Goal: Task Accomplishment & Management: Use online tool/utility

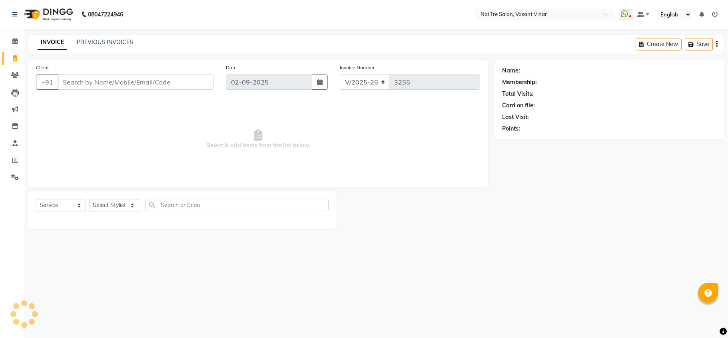
select select "3944"
select select "service"
click at [158, 80] on input "Client" at bounding box center [136, 81] width 156 height 15
type input "9999912334"
click at [210, 76] on button "Add Client" at bounding box center [193, 81] width 41 height 15
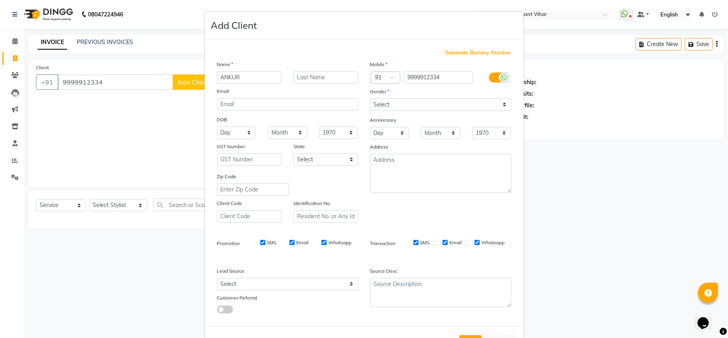
type input "ANKUR"
click at [304, 72] on input "text" at bounding box center [326, 77] width 65 height 12
type input "WALKIN"
drag, startPoint x: 425, startPoint y: 103, endPoint x: 421, endPoint y: 109, distance: 7.5
click at [425, 103] on select "Select [DEMOGRAPHIC_DATA] [DEMOGRAPHIC_DATA] Other Prefer Not To Say" at bounding box center [440, 104] width 141 height 12
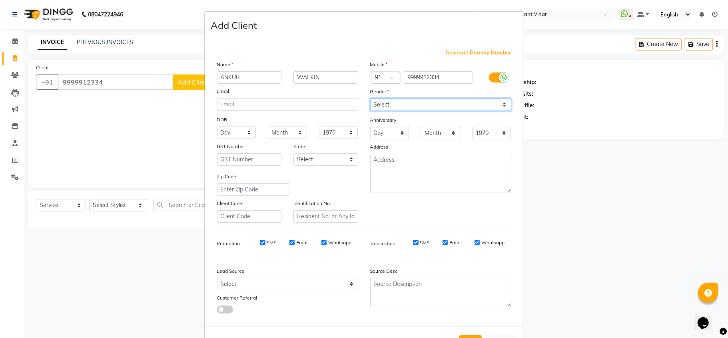
select select "[DEMOGRAPHIC_DATA]"
click at [370, 98] on select "Select [DEMOGRAPHIC_DATA] [DEMOGRAPHIC_DATA] Other Prefer Not To Say" at bounding box center [440, 104] width 141 height 12
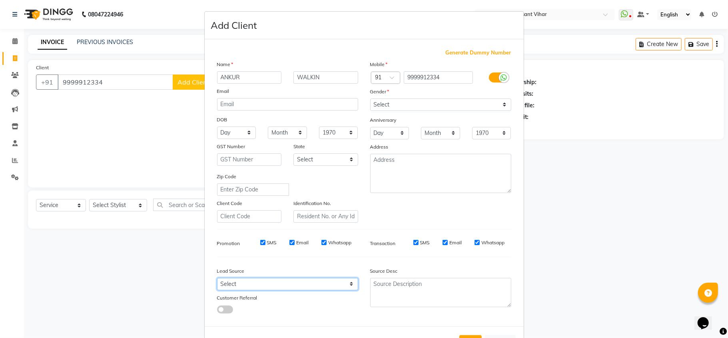
drag, startPoint x: 270, startPoint y: 285, endPoint x: 270, endPoint y: 276, distance: 9.2
click at [270, 285] on select "Select Walk-in Referral Internet Friend Word of Mouth Advertisement Facebook Ju…" at bounding box center [287, 284] width 141 height 12
select select "28142"
click at [217, 278] on select "Select Walk-in Referral Internet Friend Word of Mouth Advertisement Facebook Ju…" at bounding box center [287, 284] width 141 height 12
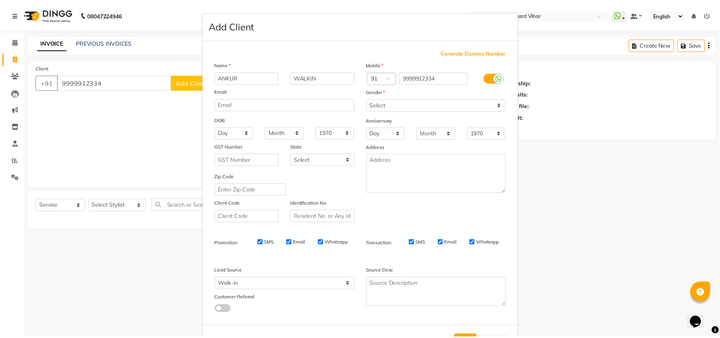
scroll to position [30, 0]
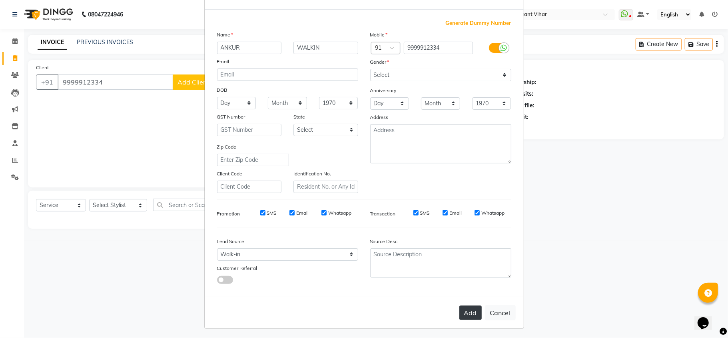
click at [466, 306] on button "Add" at bounding box center [470, 312] width 22 height 14
select select
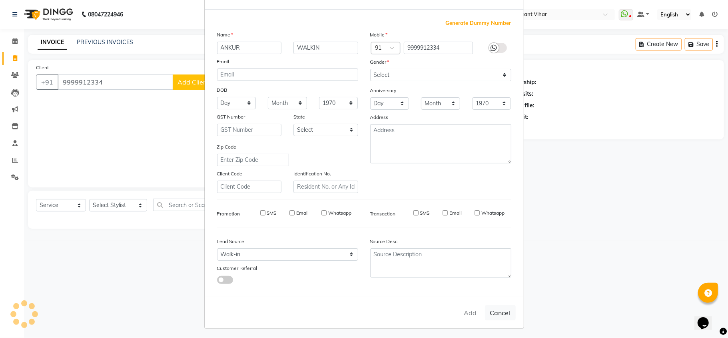
select select
checkbox input "false"
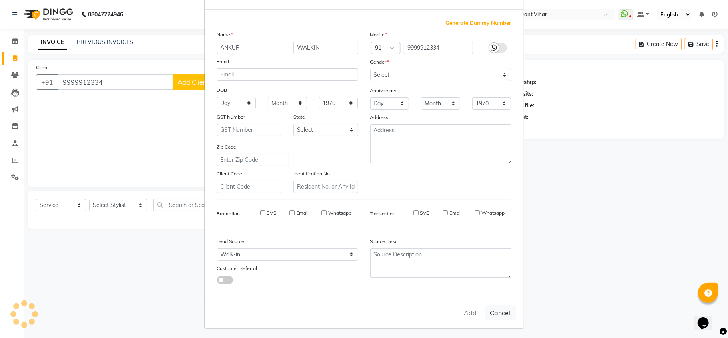
checkbox input "false"
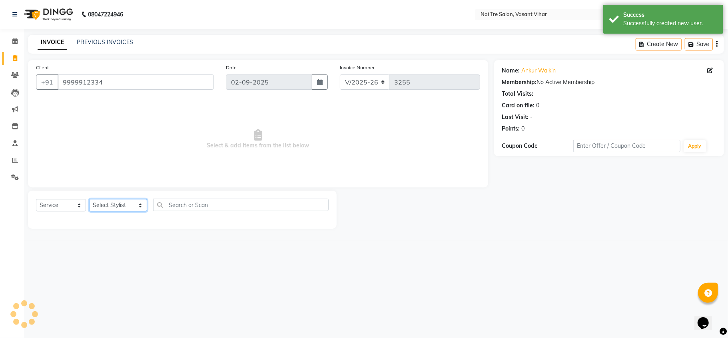
click at [115, 199] on select "Select Stylist [PERSON_NAME](PUNJABI BAGH) [PERSON_NAME] GEETA [PERSON_NAME] PD…" at bounding box center [118, 205] width 58 height 12
select select "46585"
click at [89, 199] on select "Select Stylist [PERSON_NAME](PUNJABI BAGH) [PERSON_NAME] GEETA [PERSON_NAME] PD…" at bounding box center [118, 205] width 58 height 12
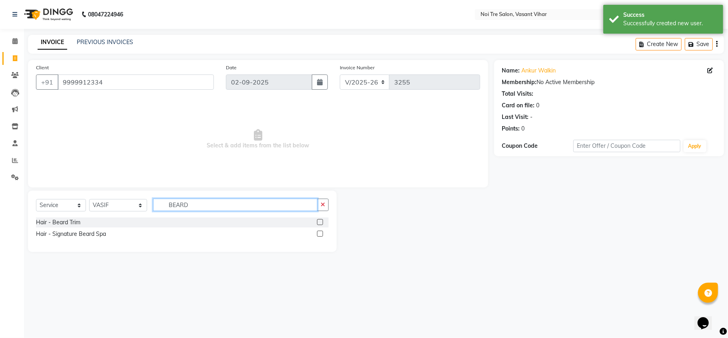
type input "BEARD"
click at [322, 220] on label at bounding box center [320, 222] width 6 height 6
click at [322, 220] on input "checkbox" at bounding box center [319, 222] width 5 height 5
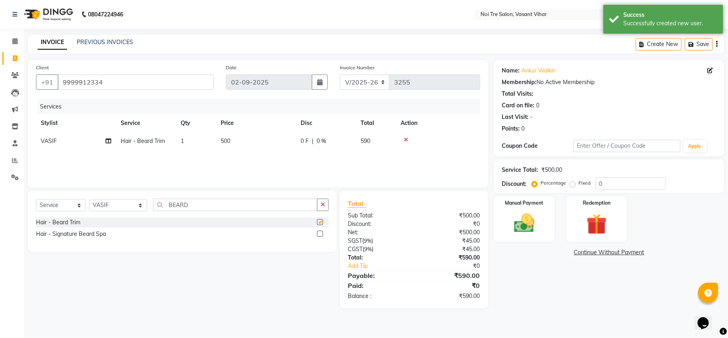
checkbox input "false"
click at [248, 143] on td "500" at bounding box center [256, 141] width 80 height 18
select select "46585"
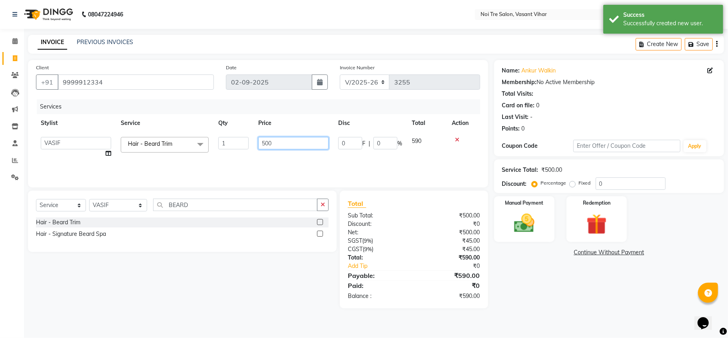
click at [189, 125] on table "Stylist Service Qty Price Disc Total Action [PERSON_NAME](PUNJABI BAGH) [PERSON…" at bounding box center [258, 138] width 444 height 48
type input "400"
drag, startPoint x: 294, startPoint y: 165, endPoint x: 375, endPoint y: 178, distance: 82.6
click at [295, 165] on div "Services Stylist Service Qty Price Disc Total Action [PERSON_NAME](PUNJABI BAGH…" at bounding box center [258, 139] width 444 height 80
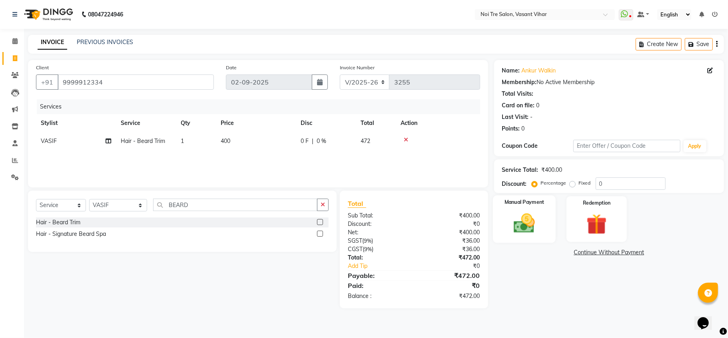
click at [540, 223] on img at bounding box center [524, 223] width 35 height 25
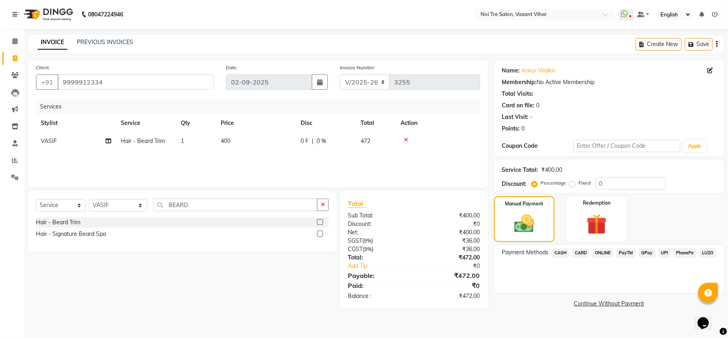
click at [561, 251] on span "CASH" at bounding box center [560, 252] width 17 height 9
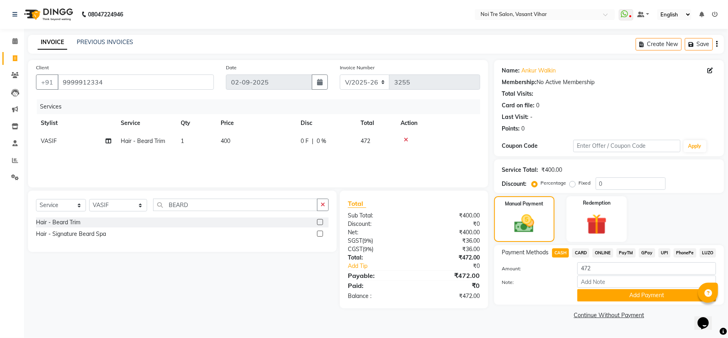
click at [667, 254] on span "UPI" at bounding box center [665, 252] width 12 height 9
click at [642, 292] on button "Add Payment" at bounding box center [646, 295] width 139 height 12
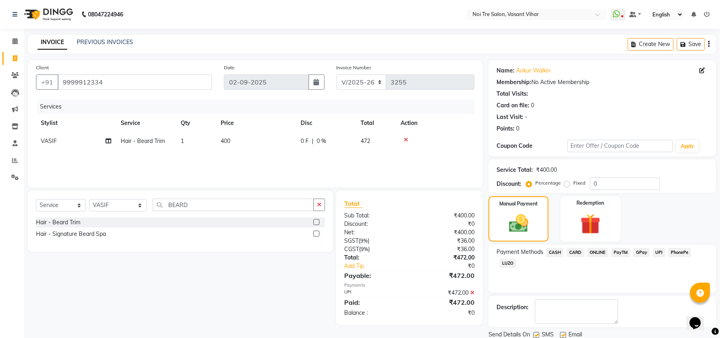
scroll to position [29, 0]
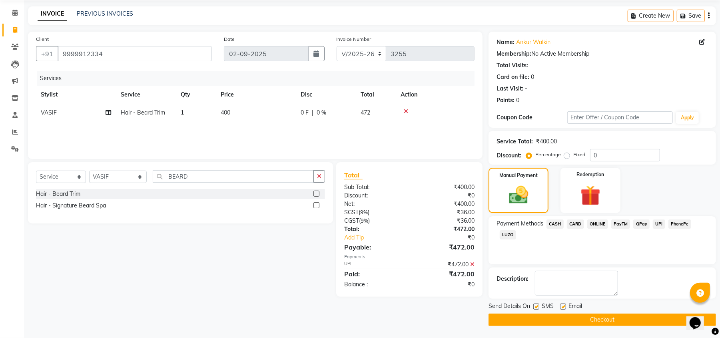
click at [565, 308] on label at bounding box center [563, 306] width 6 height 6
click at [565, 308] on input "checkbox" at bounding box center [562, 306] width 5 height 5
checkbox input "false"
click at [531, 305] on div "Send Details On SMS Email" at bounding box center [603, 307] width 228 height 10
click at [536, 305] on label at bounding box center [536, 306] width 6 height 6
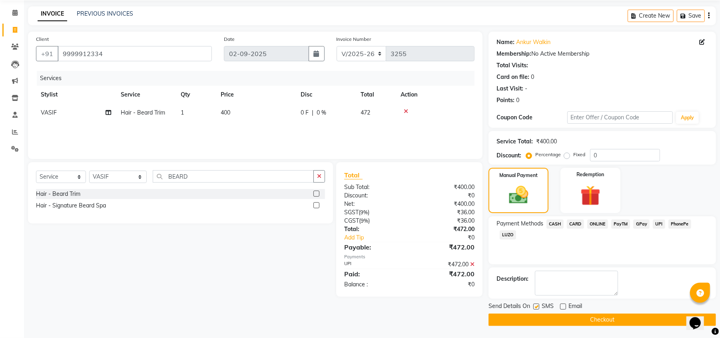
click at [536, 305] on input "checkbox" at bounding box center [535, 306] width 5 height 5
checkbox input "false"
click at [239, 107] on td "400" at bounding box center [256, 113] width 80 height 18
select select "46585"
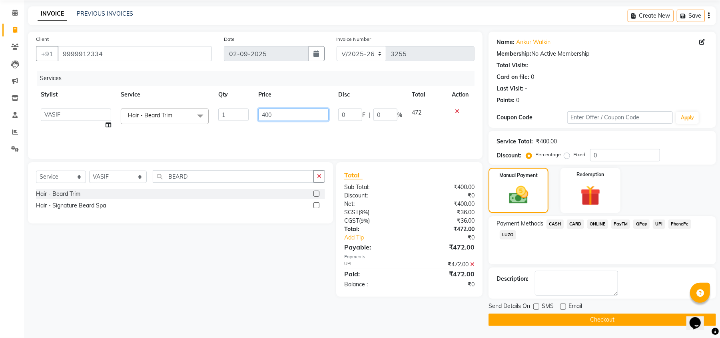
drag, startPoint x: 261, startPoint y: 112, endPoint x: 216, endPoint y: 99, distance: 47.1
click at [230, 108] on tr "[PERSON_NAME](PUNJABI BAGH) [PERSON_NAME] GEETA [PERSON_NAME] PDC [PERSON_NAME]…" at bounding box center [255, 119] width 439 height 30
type input "500"
click at [274, 130] on div "Services Stylist Service Qty Price Disc Total Action [PERSON_NAME](PUNJABI BAGH…" at bounding box center [255, 111] width 439 height 80
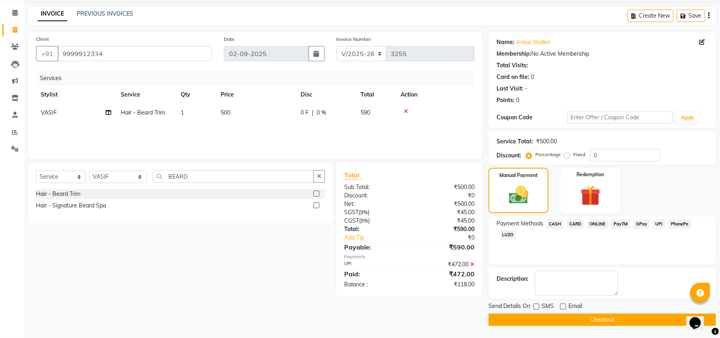
click at [473, 262] on icon at bounding box center [472, 264] width 4 height 6
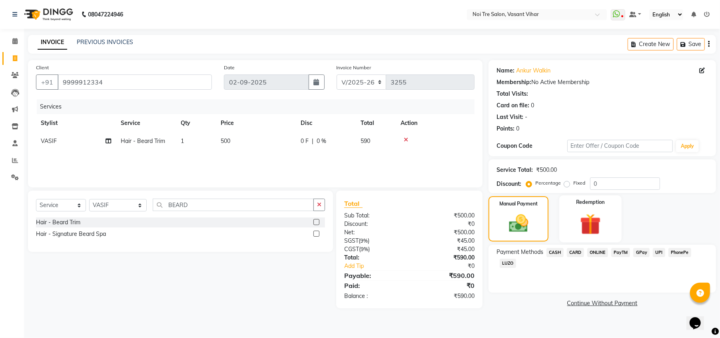
scroll to position [0, 0]
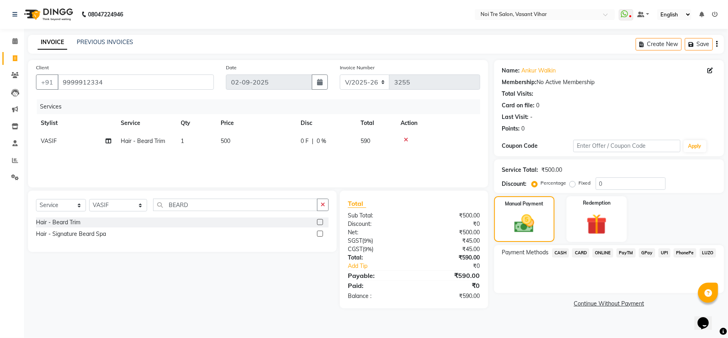
click at [667, 253] on span "UPI" at bounding box center [665, 252] width 12 height 9
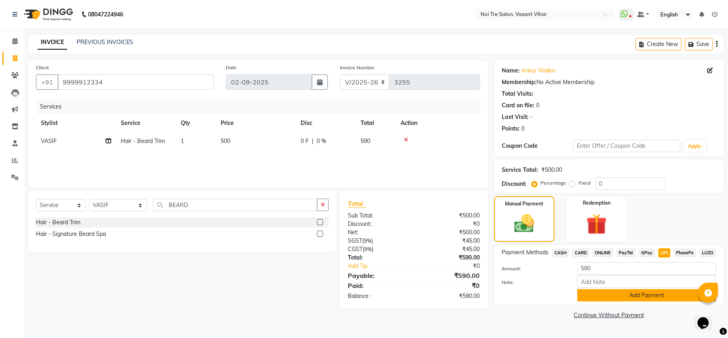
click at [649, 294] on button "Add Payment" at bounding box center [646, 295] width 139 height 12
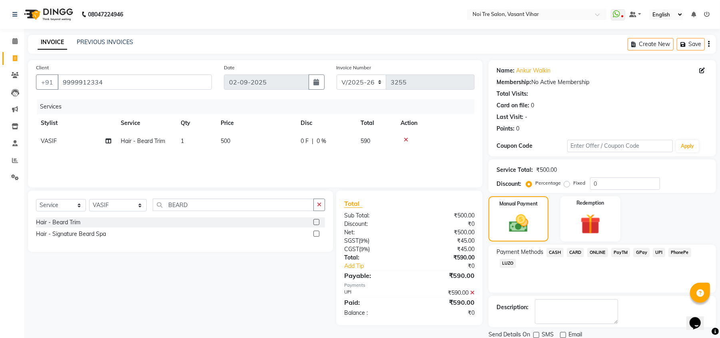
scroll to position [29, 0]
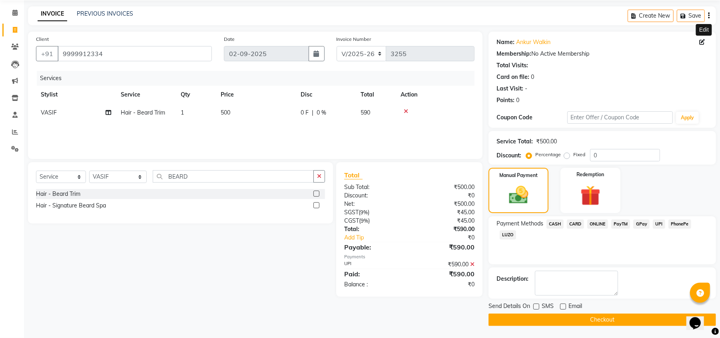
click at [703, 42] on icon at bounding box center [702, 42] width 6 height 6
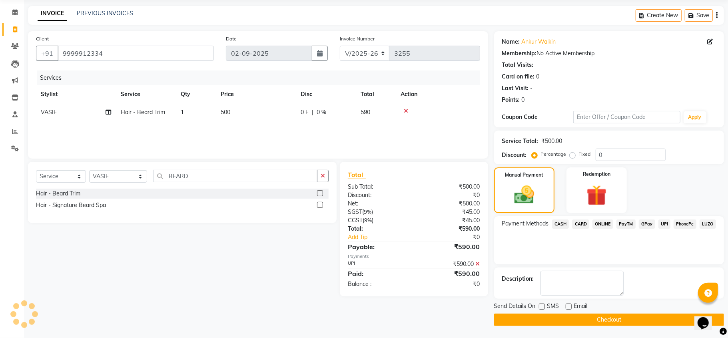
select select "[DEMOGRAPHIC_DATA]"
select select "28142"
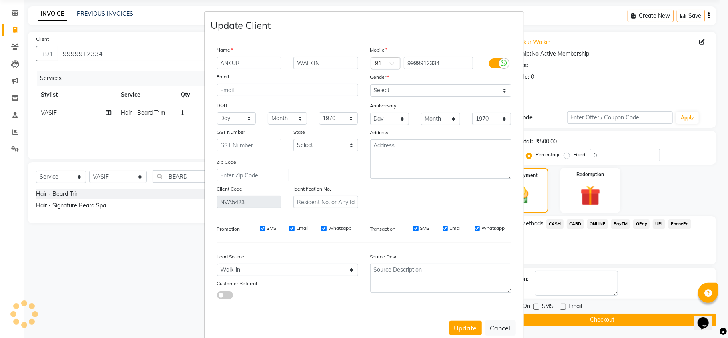
click at [260, 226] on input "SMS" at bounding box center [262, 228] width 5 height 5
checkbox input "false"
click at [290, 226] on input "Email" at bounding box center [292, 228] width 5 height 5
checkbox input "false"
click at [322, 226] on input "Whatsapp" at bounding box center [324, 228] width 5 height 5
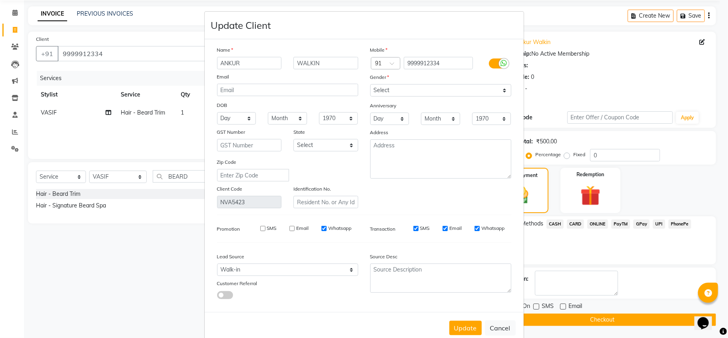
checkbox input "false"
click at [411, 224] on div "SMS" at bounding box center [416, 227] width 28 height 7
click at [443, 226] on input "Email" at bounding box center [445, 228] width 5 height 5
checkbox input "false"
click at [413, 226] on input "SMS" at bounding box center [415, 228] width 5 height 5
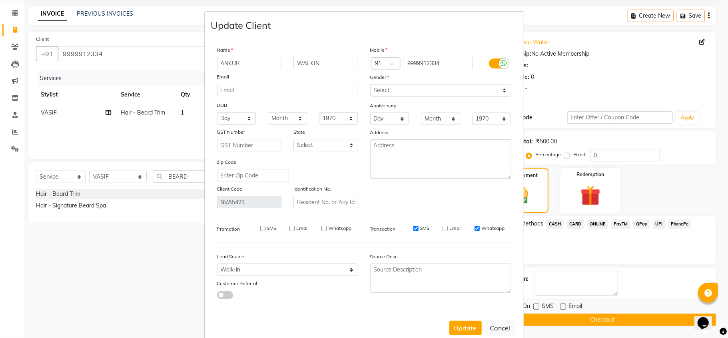
checkbox input "false"
click at [475, 228] on input "Whatsapp" at bounding box center [477, 228] width 5 height 5
checkbox input "false"
click at [465, 327] on button "Update" at bounding box center [465, 327] width 32 height 14
select select
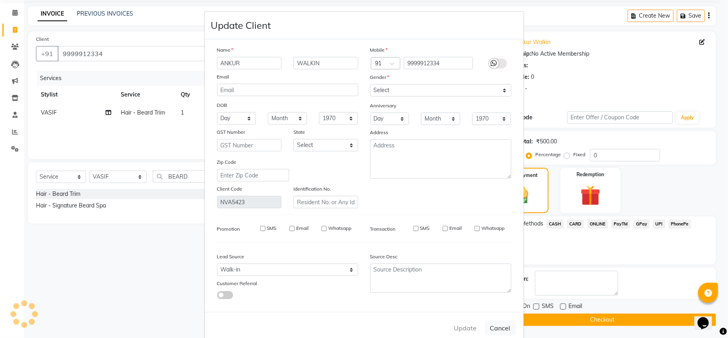
select select
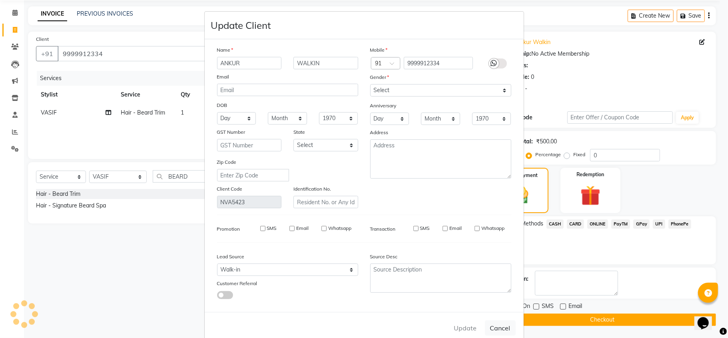
select select
checkbox input "false"
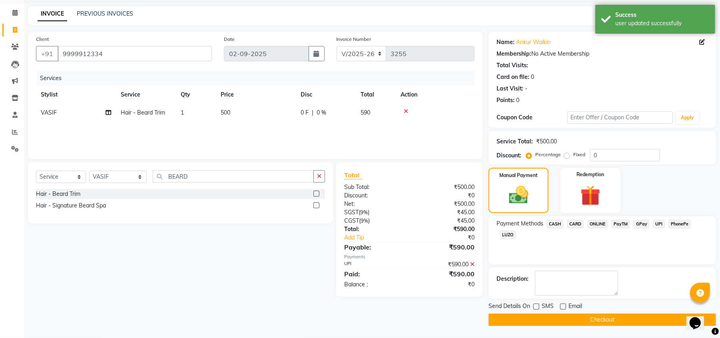
click at [609, 317] on button "Checkout" at bounding box center [603, 319] width 228 height 12
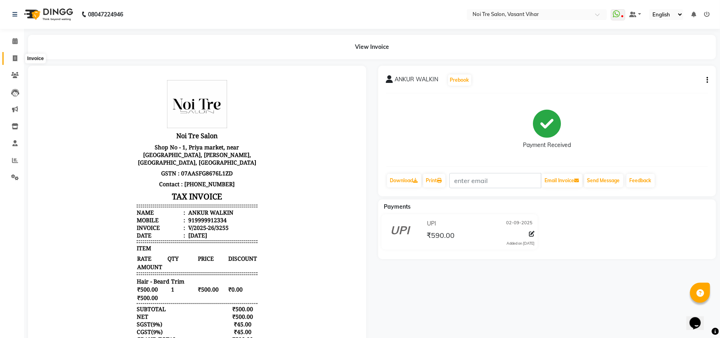
drag, startPoint x: 12, startPoint y: 54, endPoint x: 20, endPoint y: 54, distance: 7.6
click at [12, 54] on span at bounding box center [15, 58] width 14 height 9
select select "service"
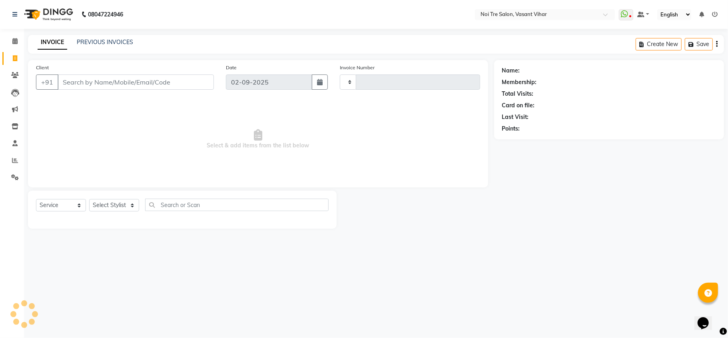
type input "3256"
select select "3944"
click at [93, 41] on link "PREVIOUS INVOICES" at bounding box center [105, 41] width 56 height 7
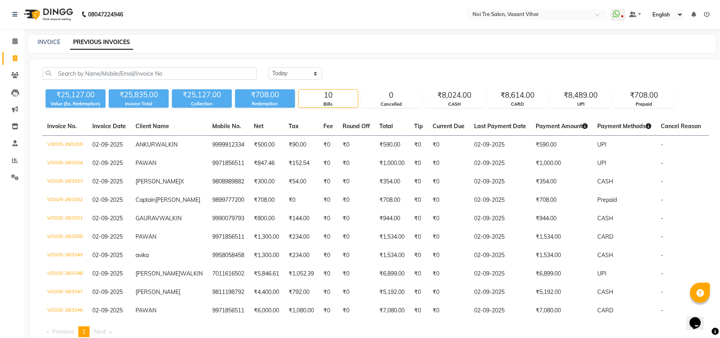
click at [269, 47] on div "INVOICE PREVIOUS INVOICES" at bounding box center [372, 44] width 688 height 18
